Goal: Navigation & Orientation: Find specific page/section

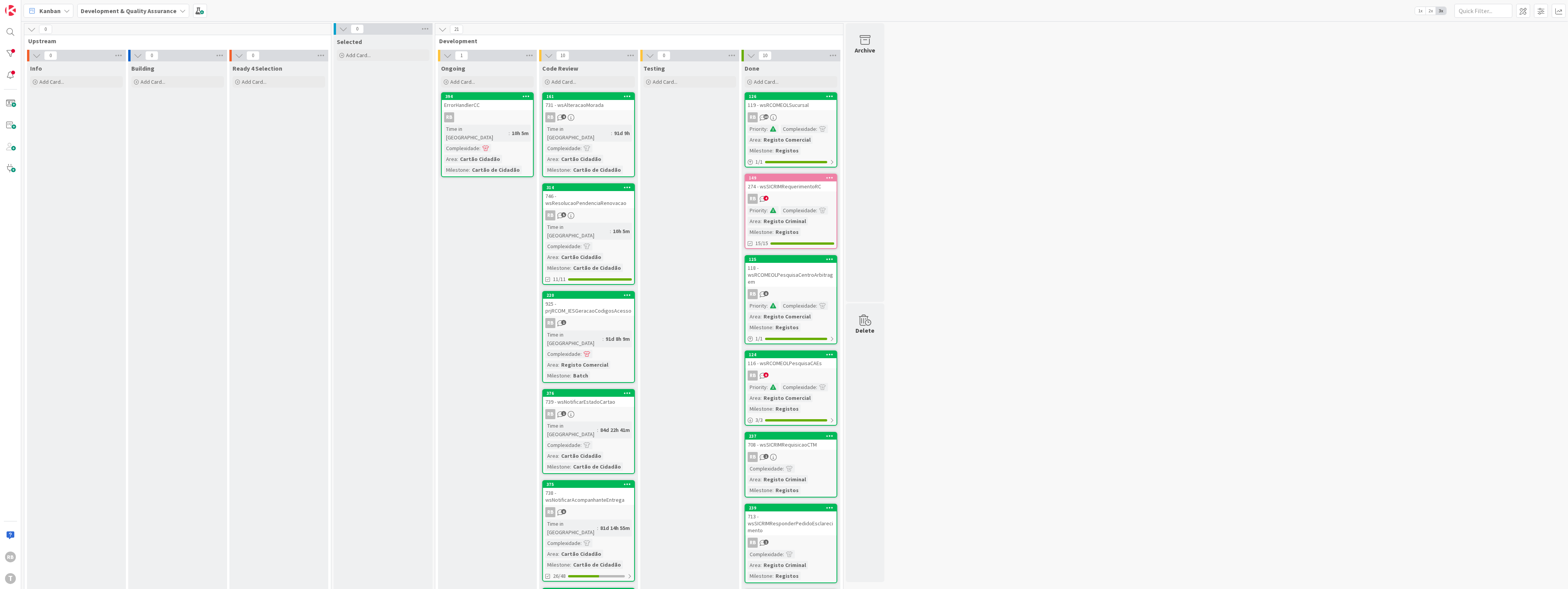
click at [604, 128] on div "Time in Column : 91d 9h Complexidade : Area : Cartão Cidadão Milestone : Cartão…" at bounding box center [589, 149] width 86 height 49
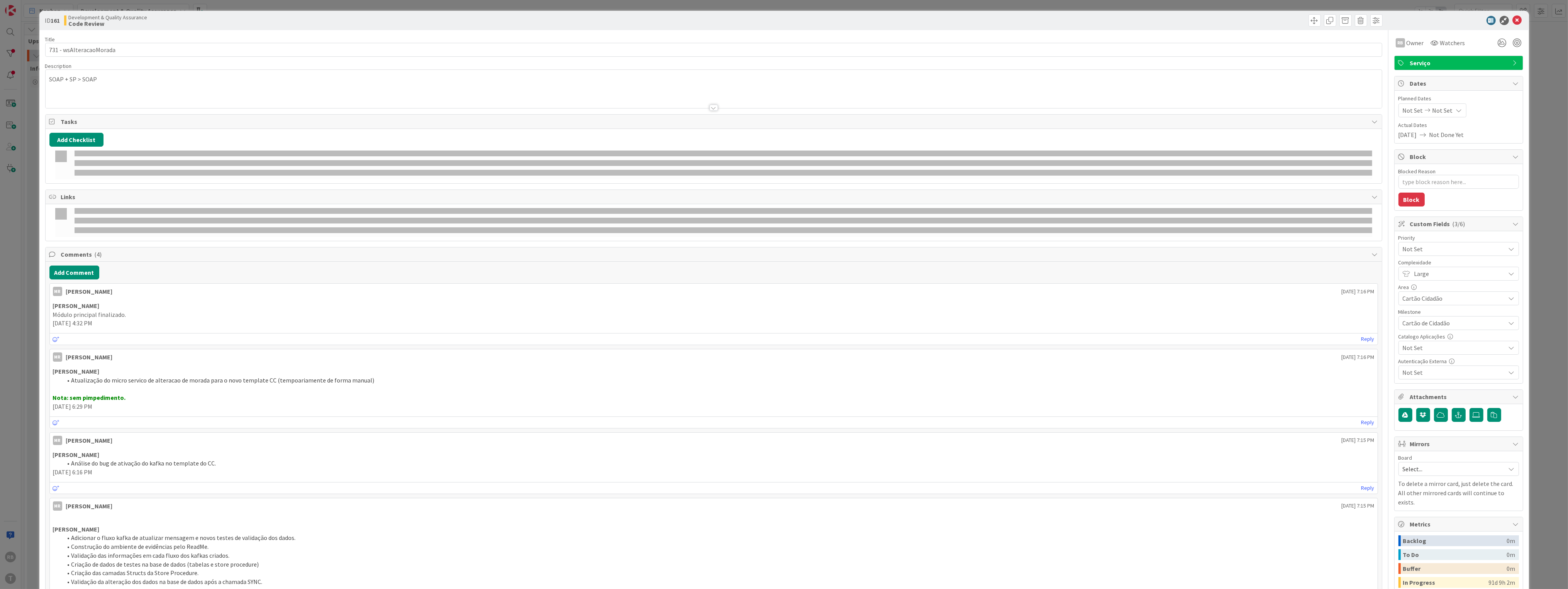
type textarea "x"
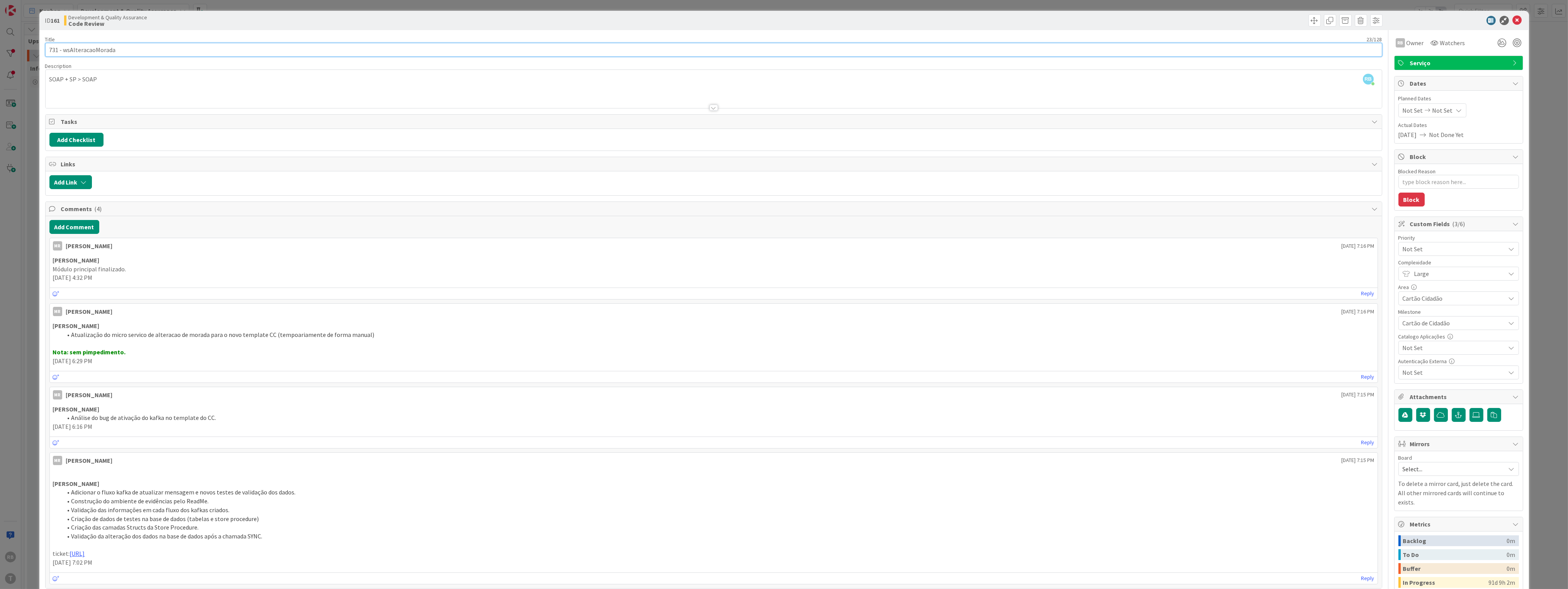
drag, startPoint x: 121, startPoint y: 47, endPoint x: 22, endPoint y: 43, distance: 99.1
click at [22, 43] on div "ID 161 Development & Quality Assurance Code Review Title 23 / 128 731 - wsAlter…" at bounding box center [784, 294] width 1568 height 589
